Goal: Task Accomplishment & Management: Use online tool/utility

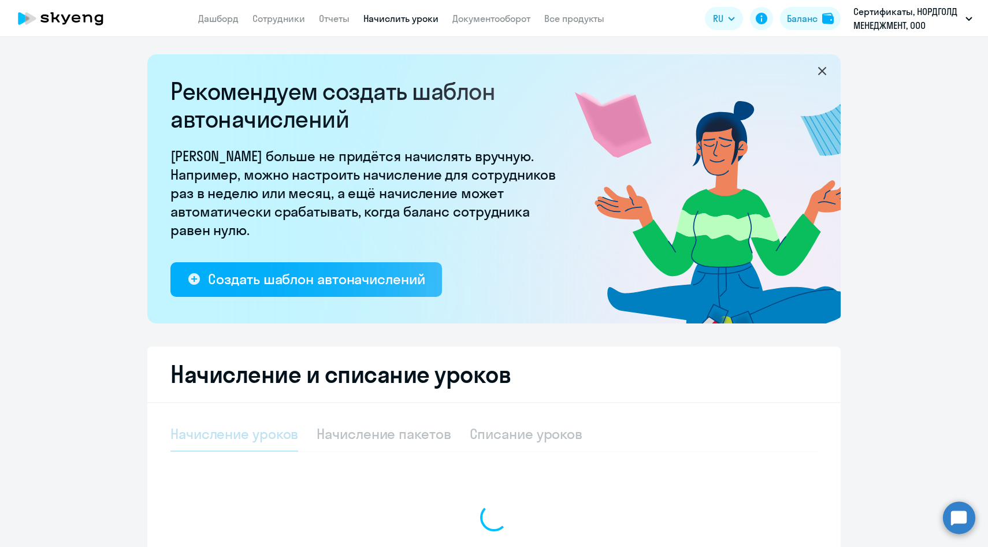
scroll to position [136, 0]
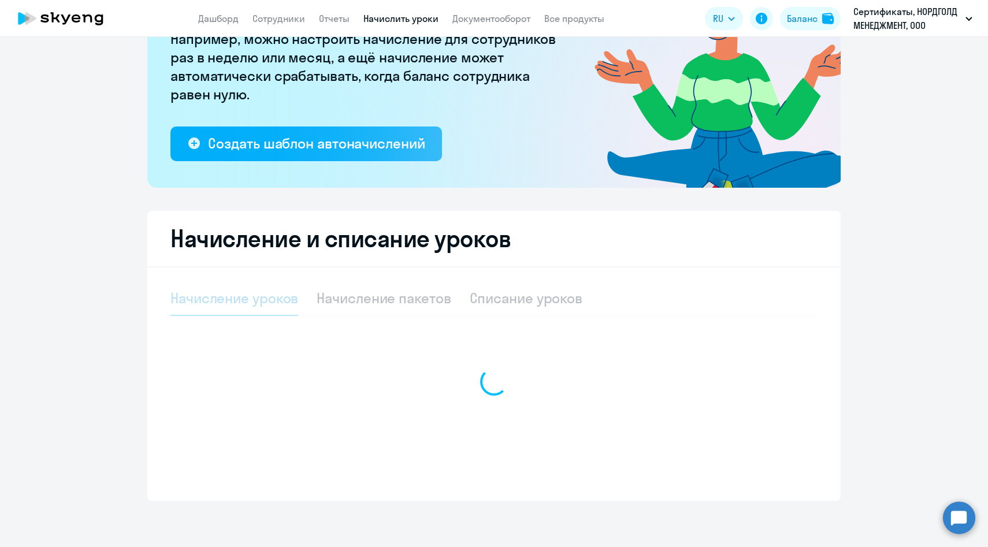
select select "10"
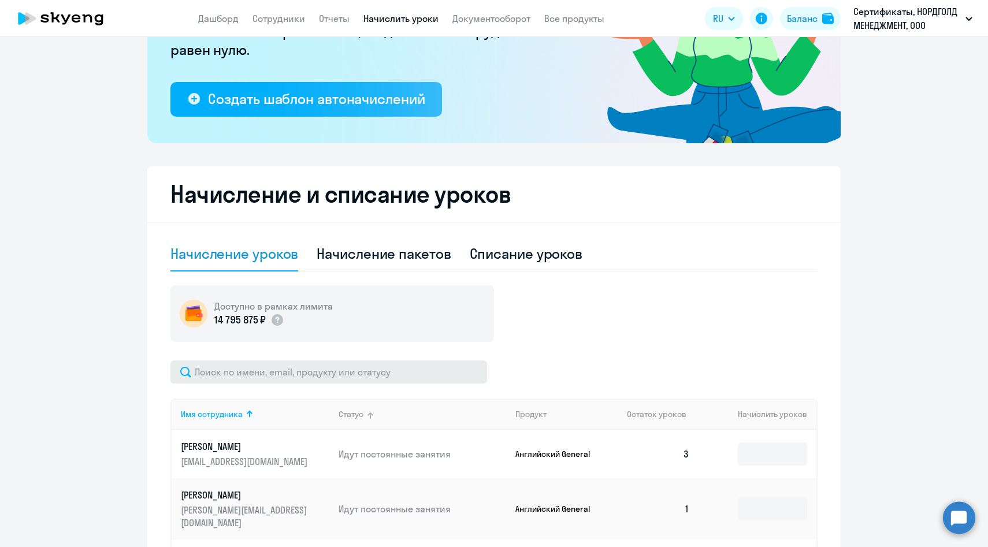
scroll to position [190, 0]
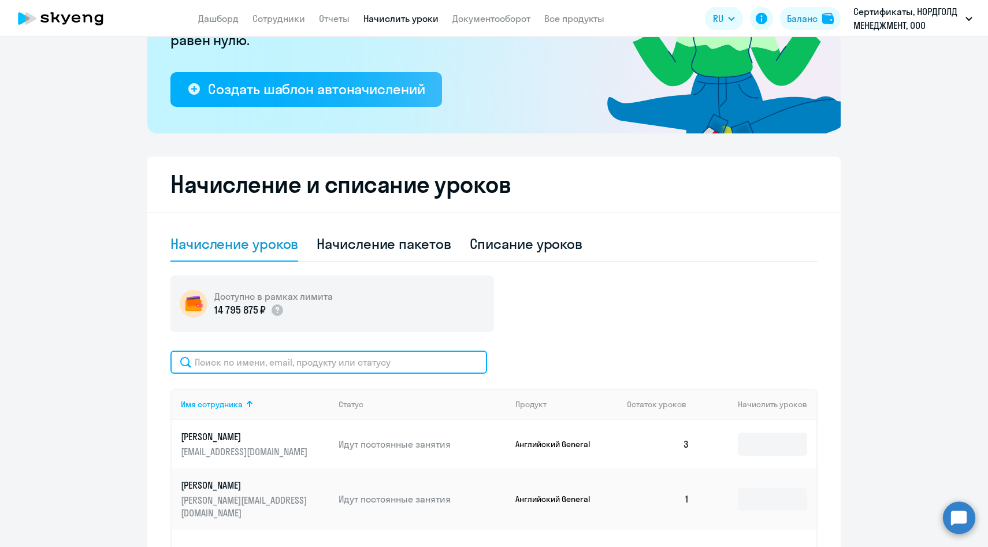
click at [321, 356] on input "text" at bounding box center [328, 362] width 316 height 23
paste input "[PERSON_NAME]"
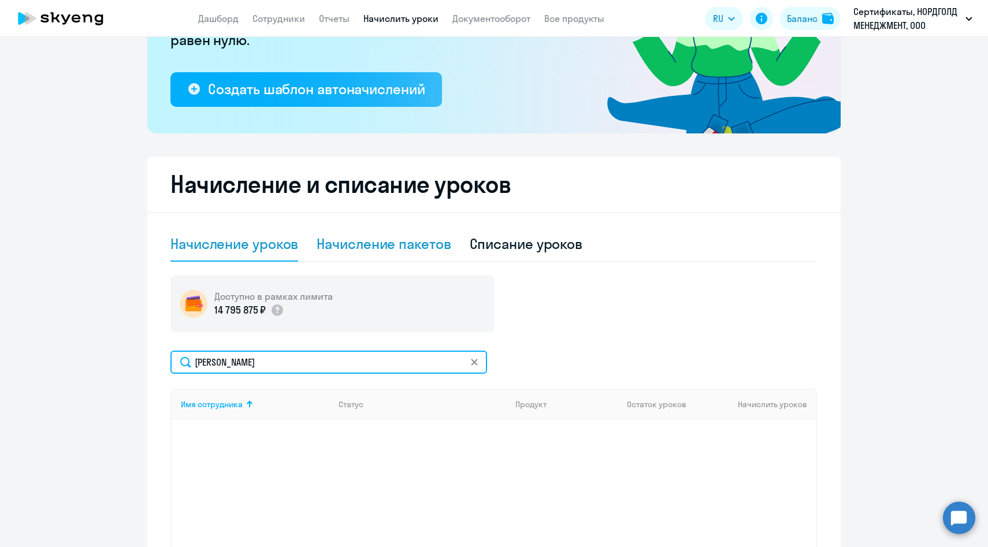
type input "[PERSON_NAME]"
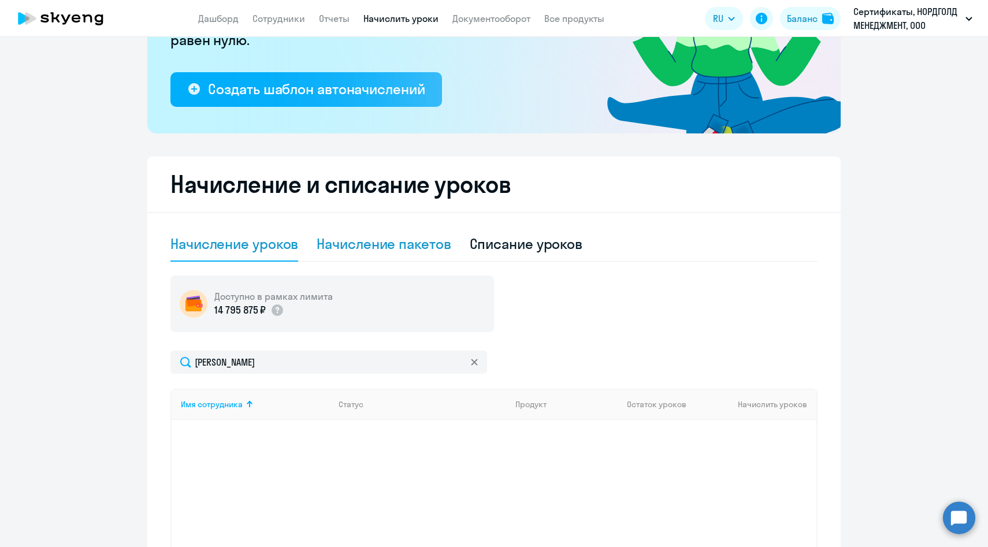
click at [383, 245] on div "Начисление пакетов" at bounding box center [383, 243] width 134 height 18
select select "10"
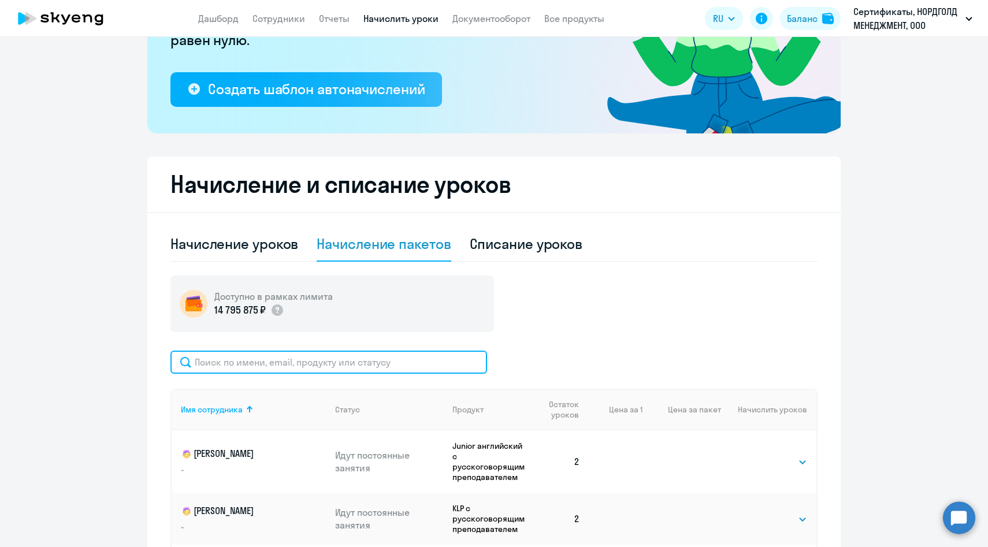
click at [288, 365] on input "text" at bounding box center [328, 362] width 316 height 23
paste input "[PERSON_NAME]"
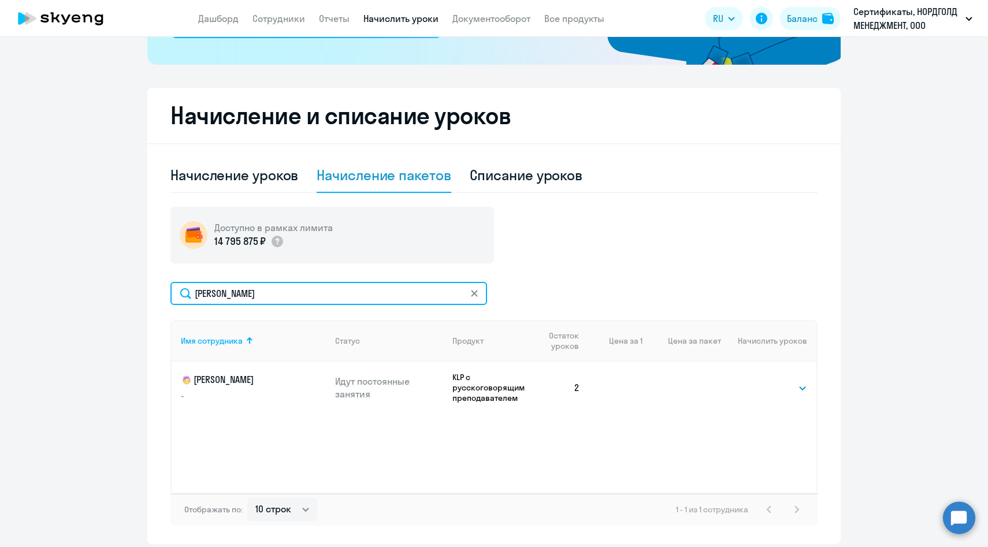
scroll to position [302, 0]
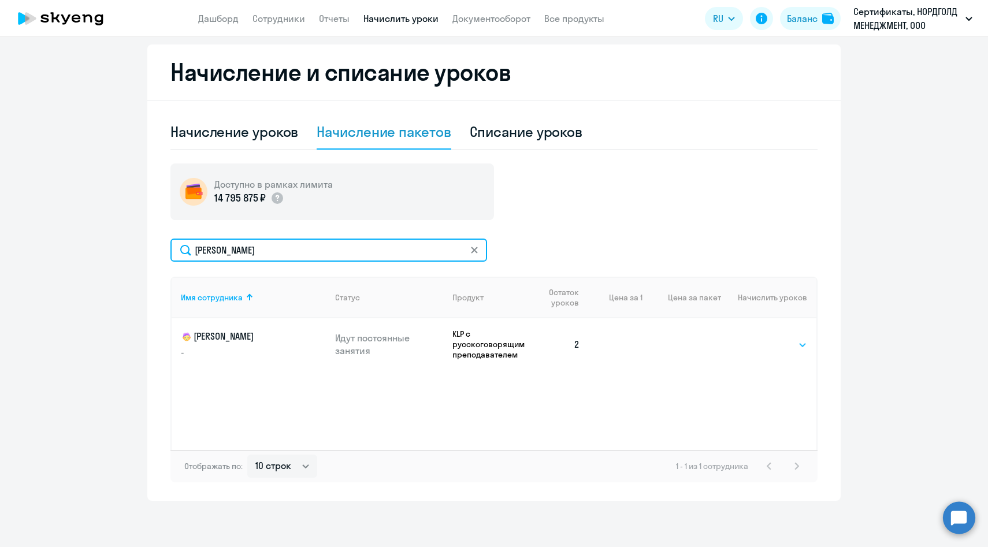
type input "[PERSON_NAME]"
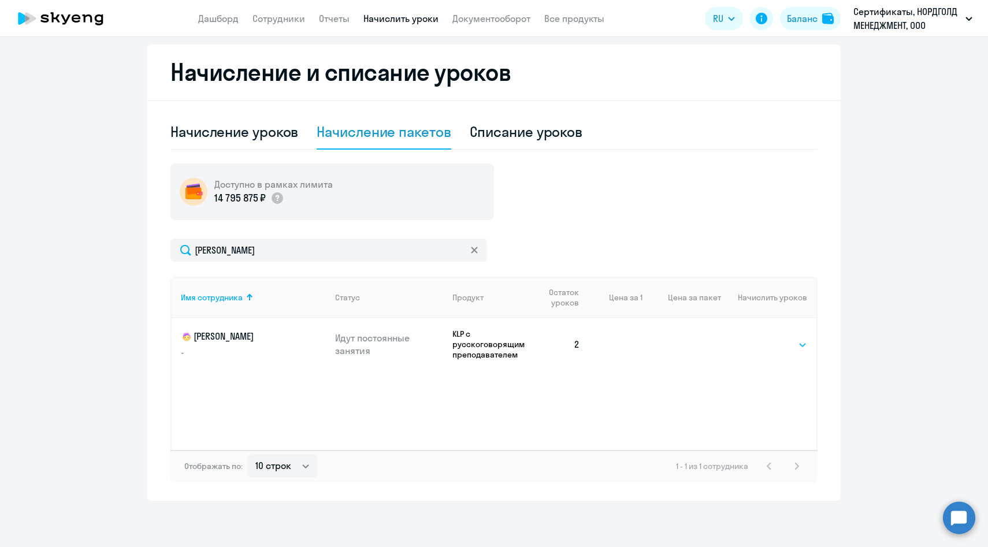
click at [768, 345] on select "Выбрать 8 16 32 64 128" at bounding box center [782, 345] width 47 height 14
select select "8"
click at [759, 338] on select "Выбрать 8 16 32 64 128" at bounding box center [782, 345] width 47 height 14
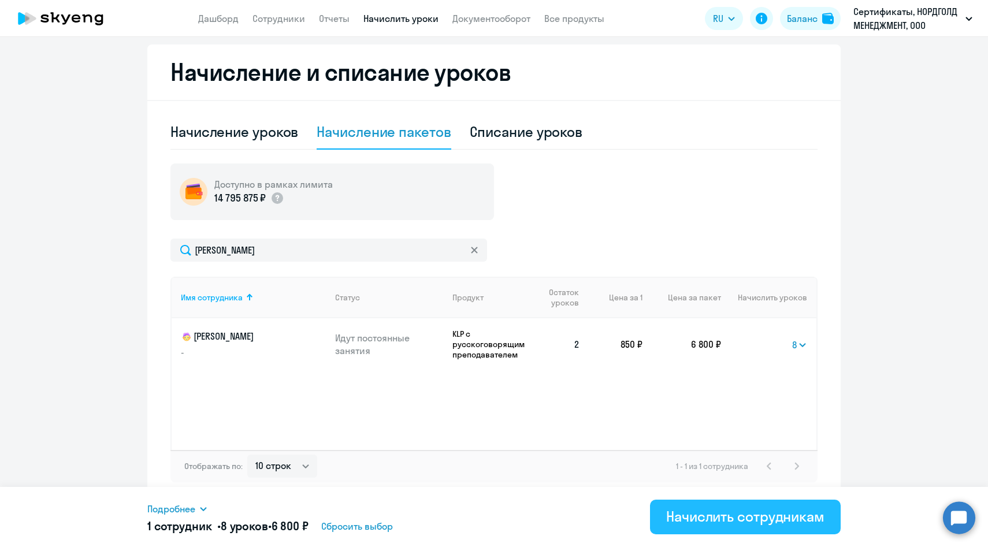
click at [761, 516] on div "Начислить сотрудникам" at bounding box center [745, 516] width 158 height 18
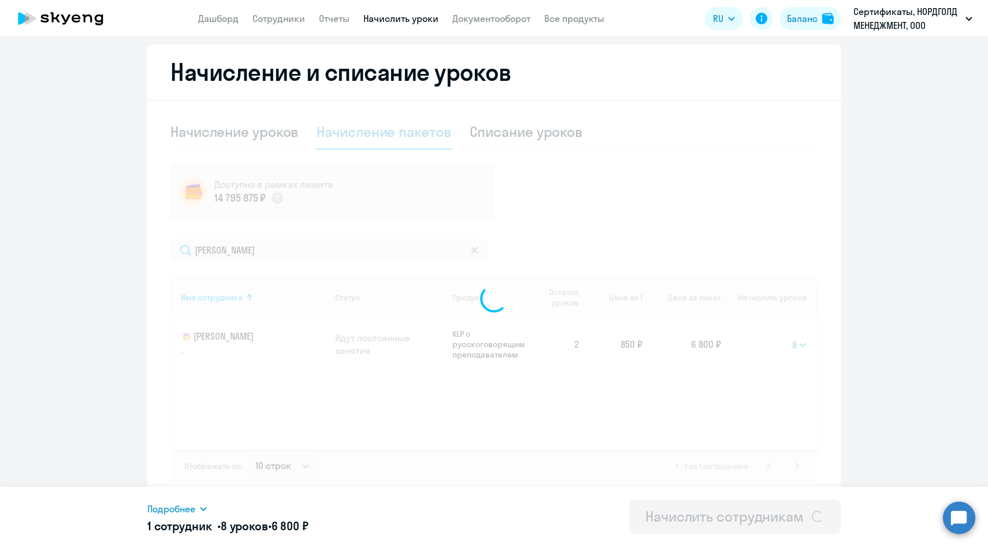
select select
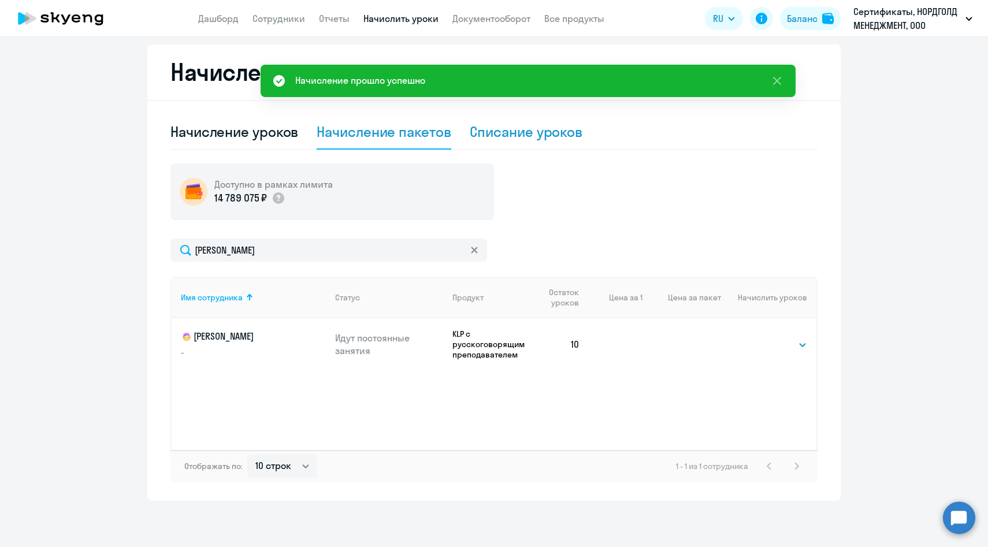
click at [528, 137] on div "Списание уроков" at bounding box center [526, 131] width 113 height 18
select select "10"
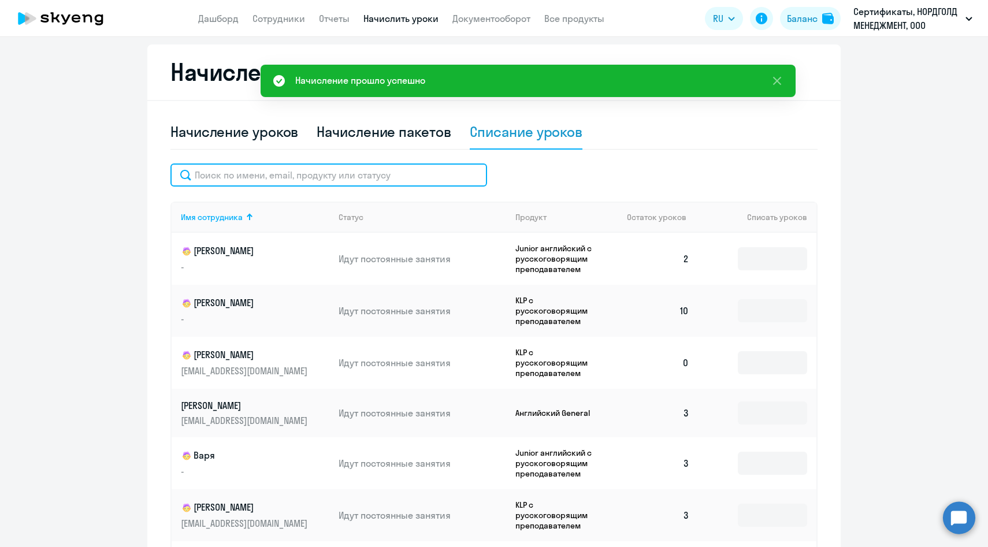
click at [314, 178] on input "text" at bounding box center [328, 174] width 316 height 23
paste input "[PERSON_NAME]"
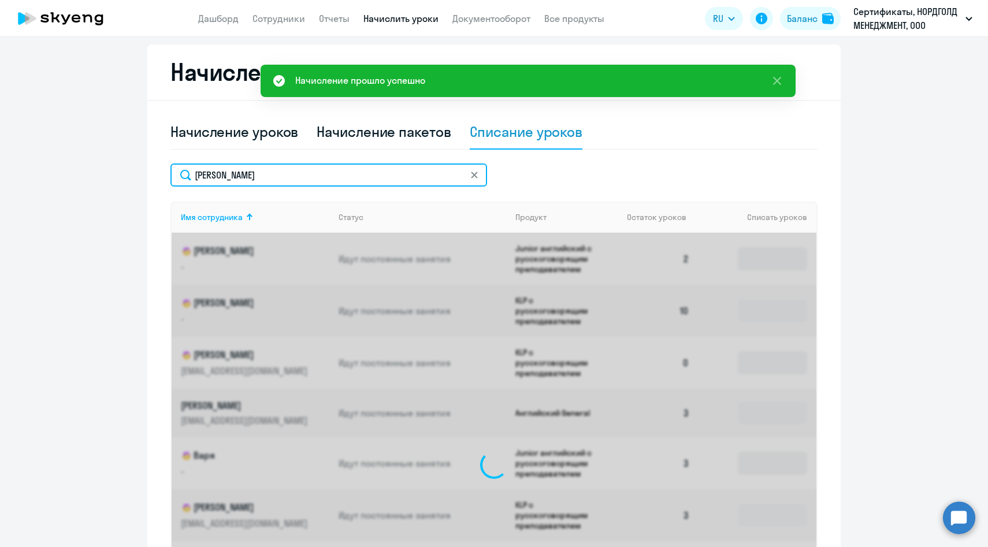
scroll to position [227, 0]
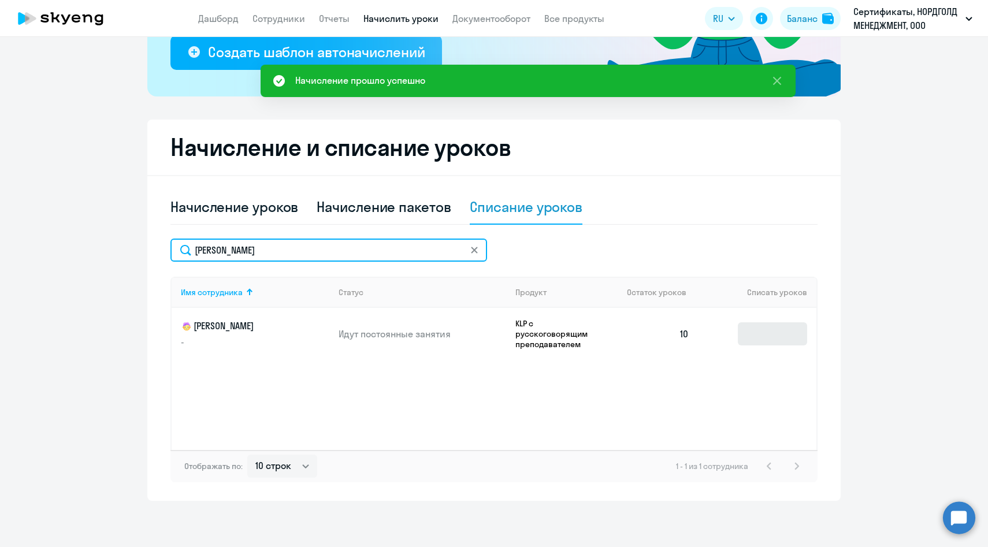
type input "[PERSON_NAME]"
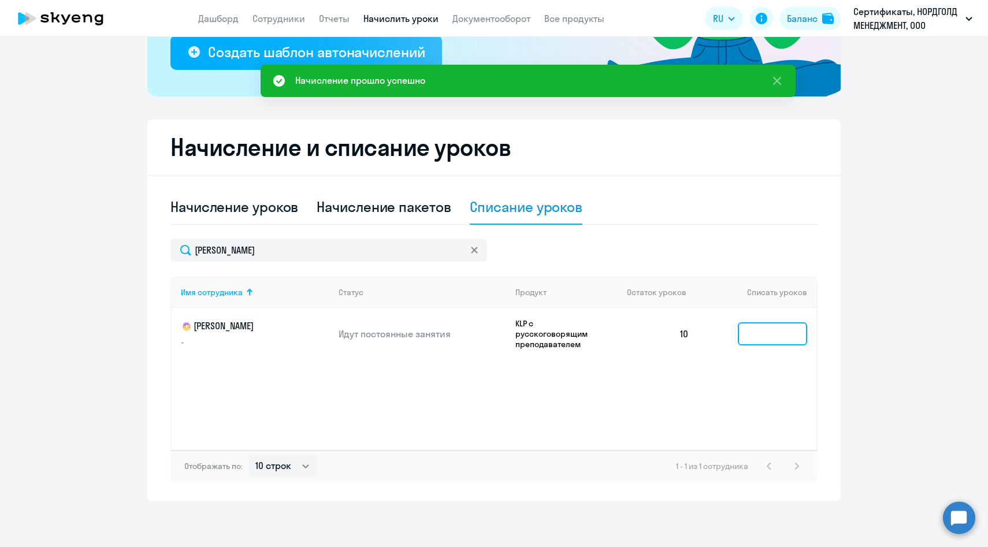
click at [759, 339] on input at bounding box center [771, 333] width 69 height 23
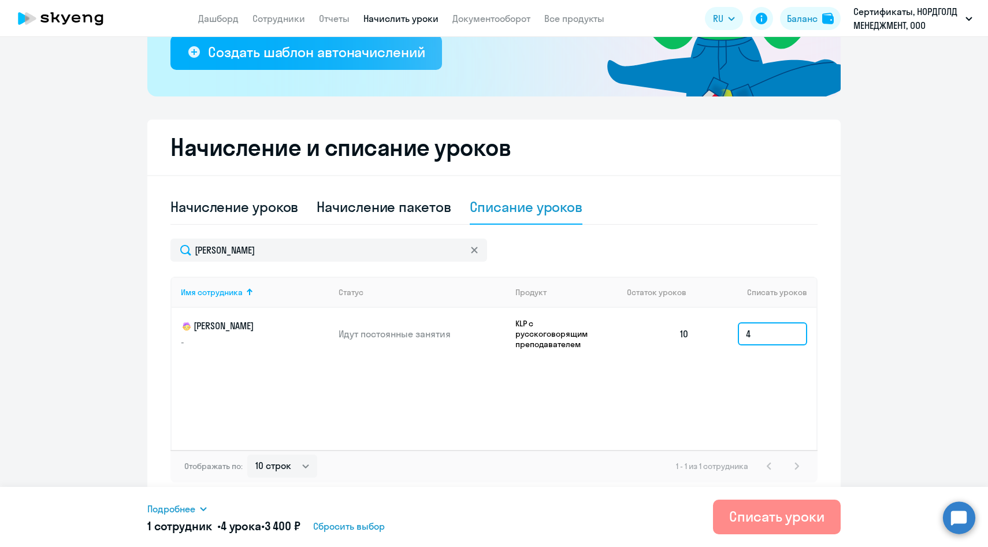
type input "4"
click at [754, 516] on div "Списать уроки" at bounding box center [776, 516] width 95 height 18
